Goal: Check status: Check status

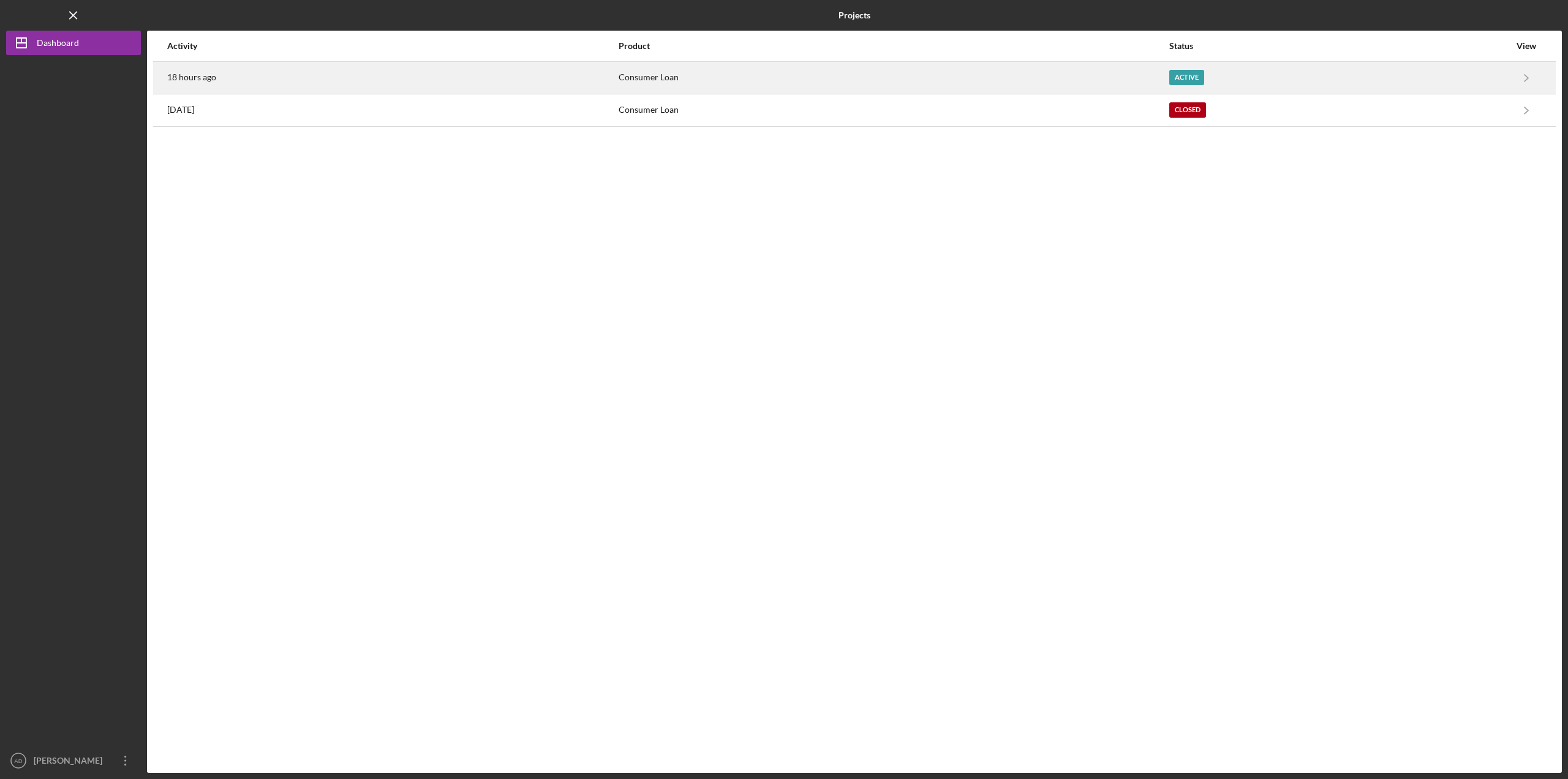
click at [1154, 72] on div "Consumer Loan" at bounding box center [893, 78] width 550 height 31
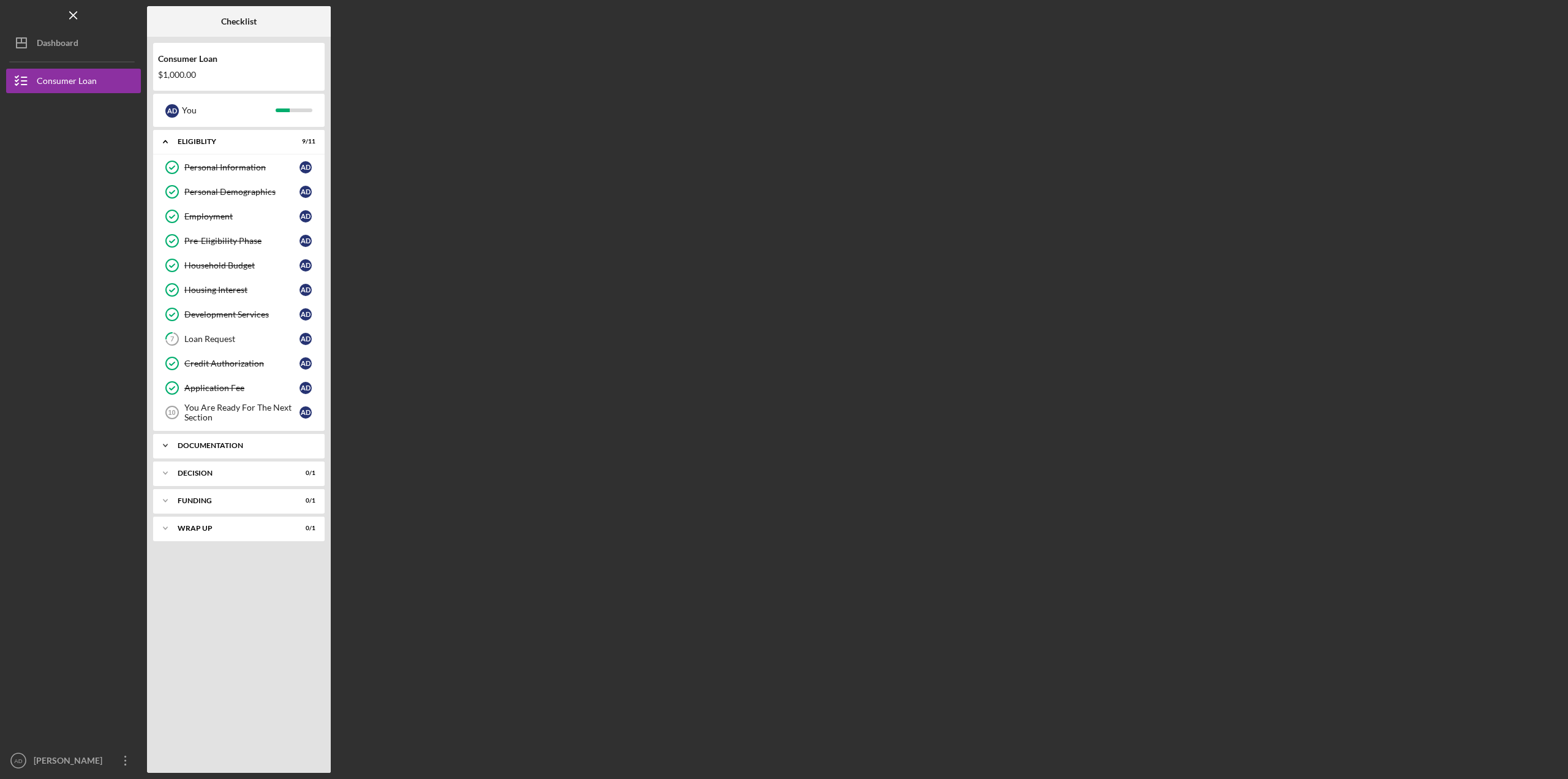
click at [160, 447] on icon "Icon/Expander" at bounding box center [166, 446] width 24 height 25
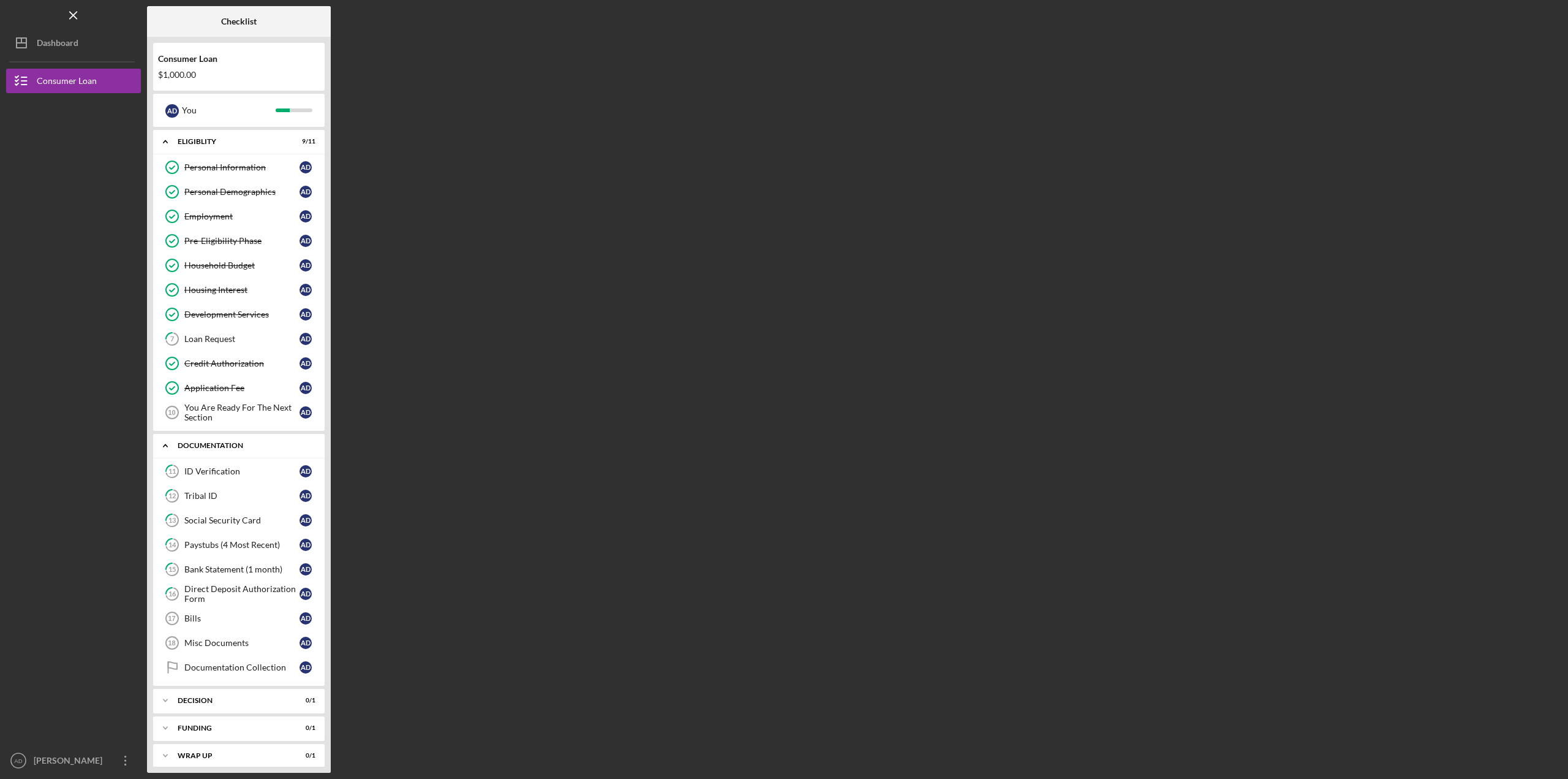
click at [160, 447] on icon "Icon/Expander" at bounding box center [166, 446] width 24 height 25
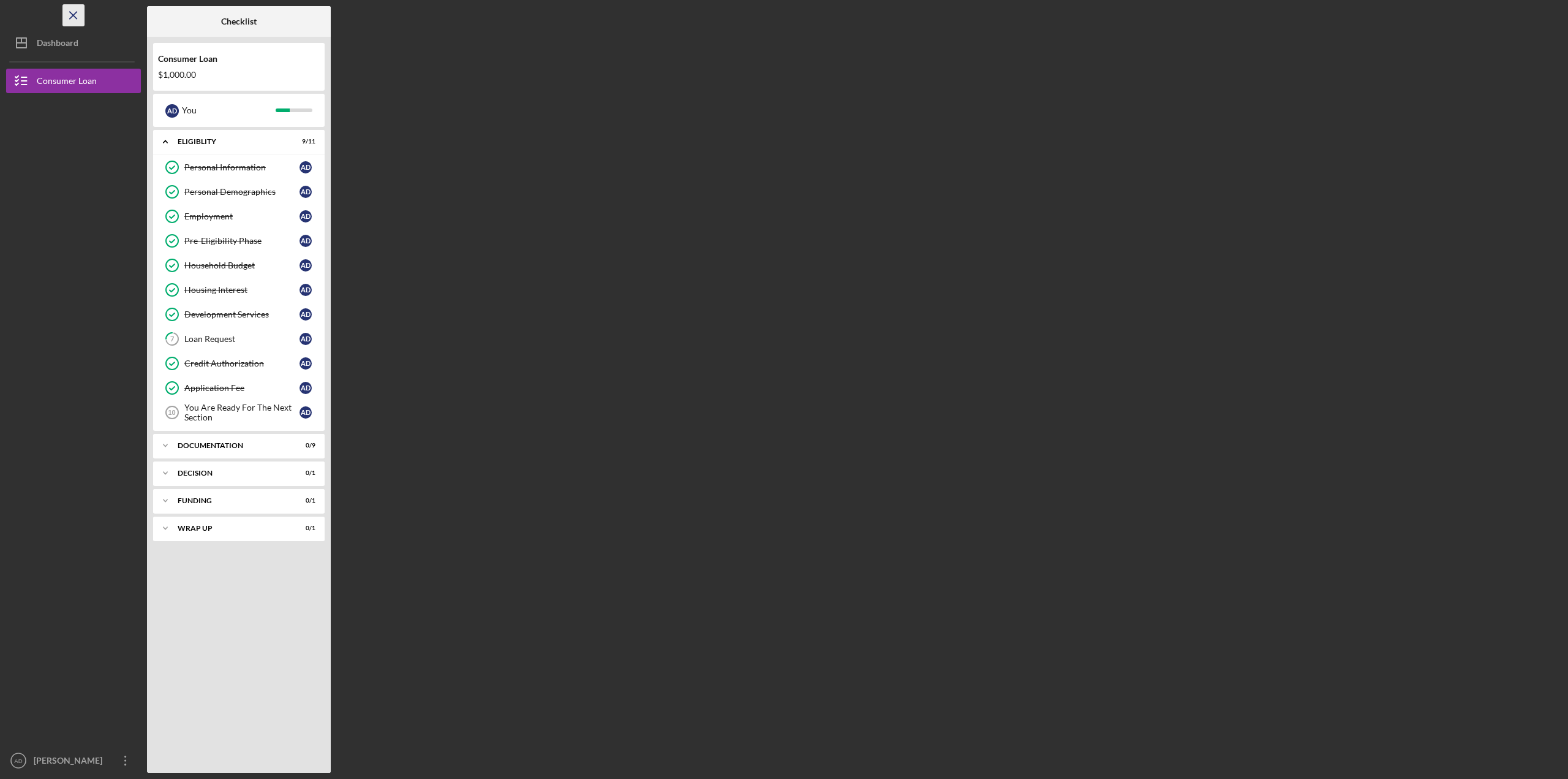
click at [79, 13] on icon "Icon/Menu Close" at bounding box center [73, 15] width 28 height 28
